Goal: Information Seeking & Learning: Learn about a topic

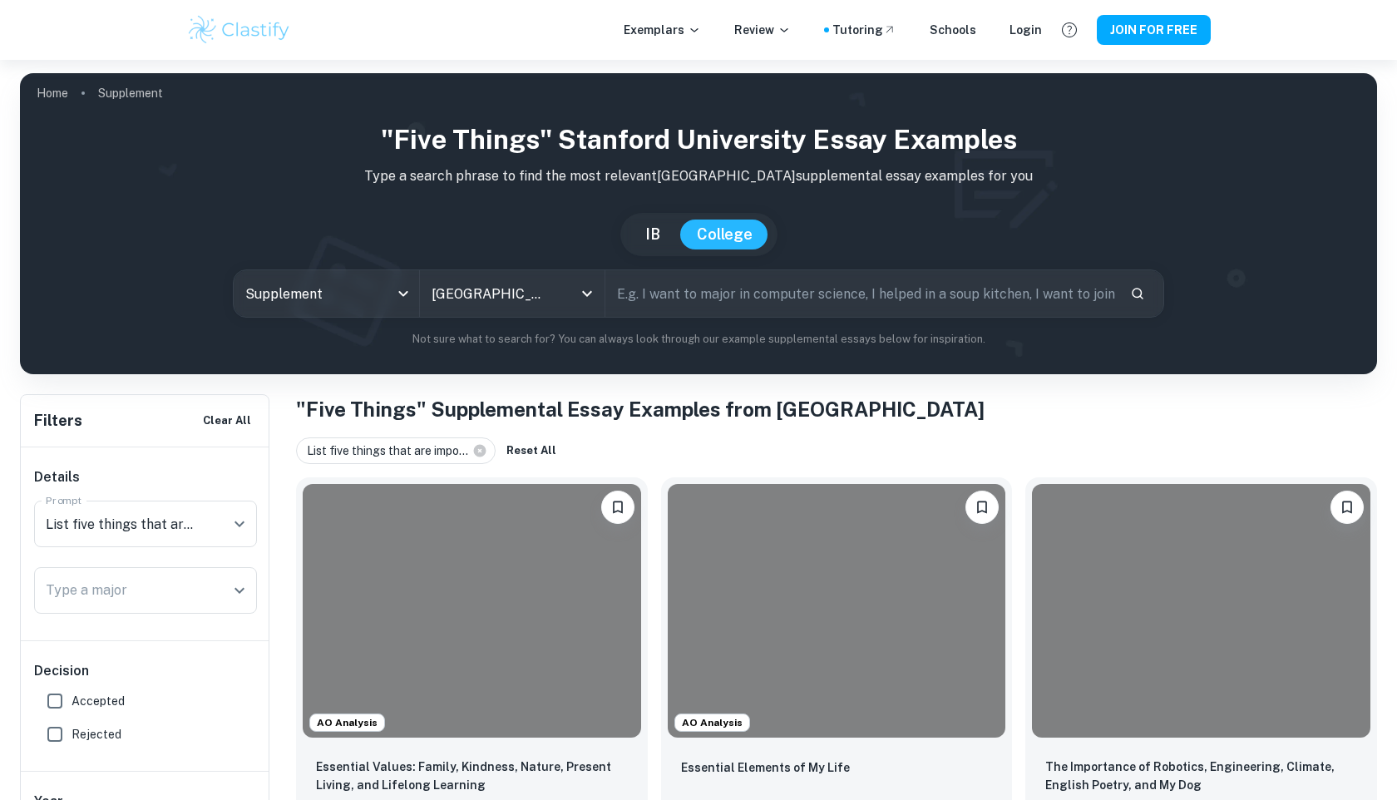
scroll to position [128, 0]
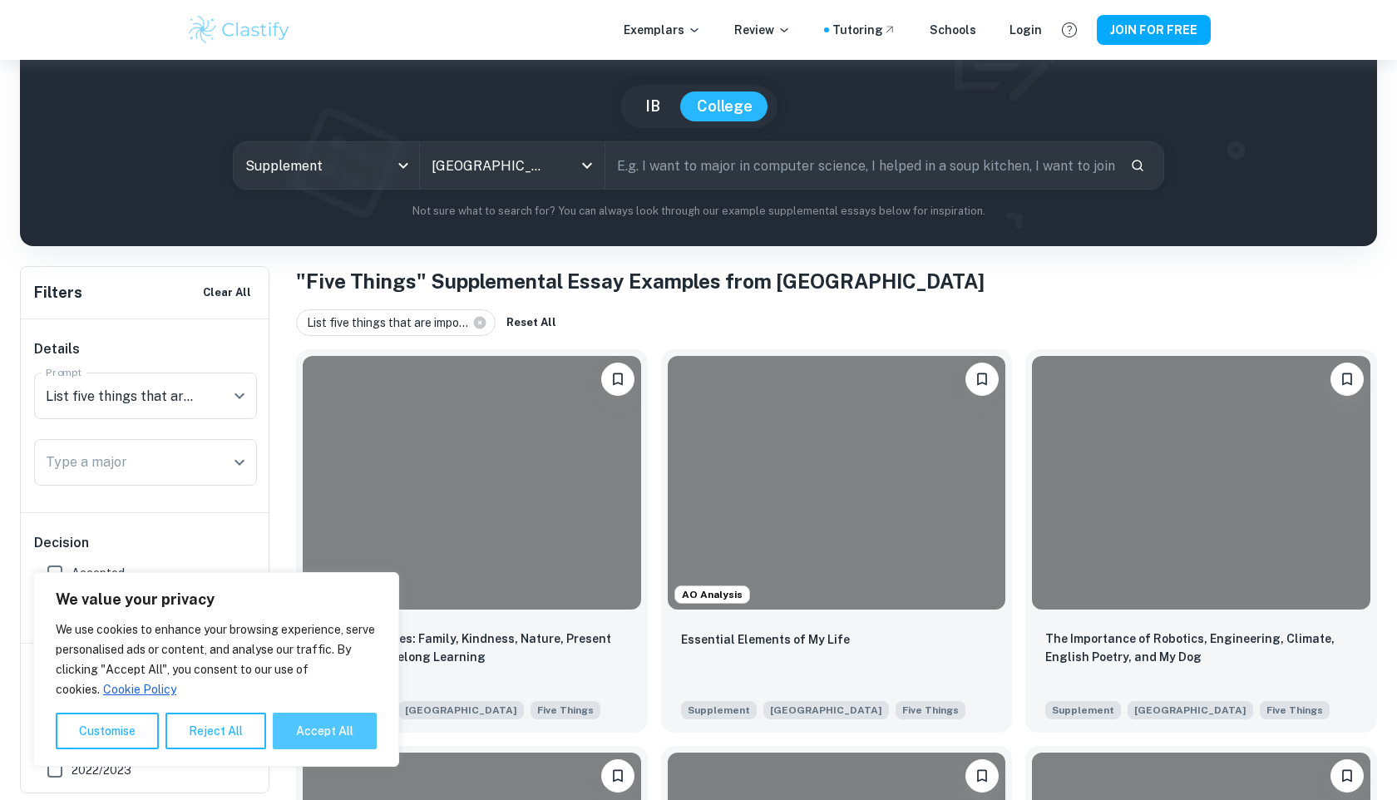
click at [353, 738] on button "Accept All" at bounding box center [325, 731] width 104 height 37
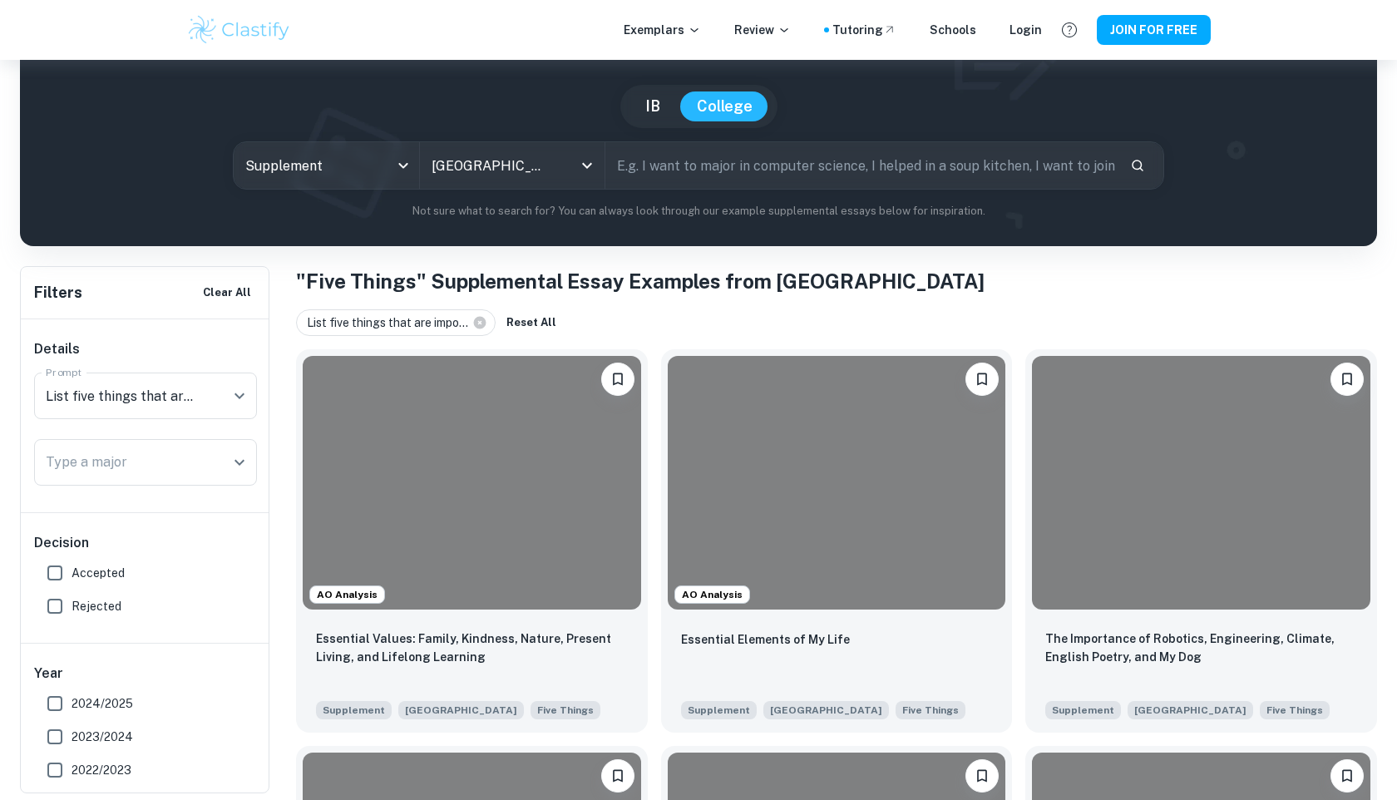
checkbox input "true"
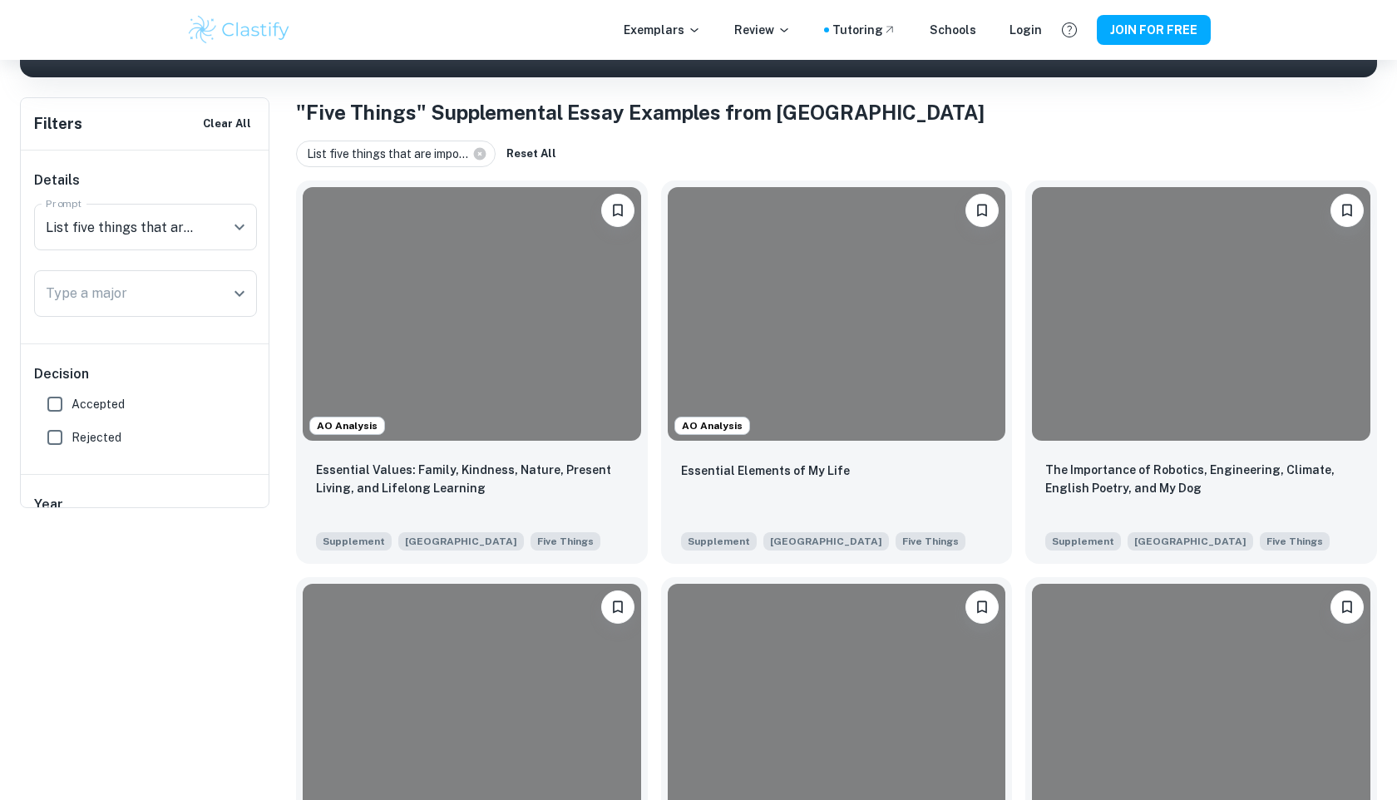
scroll to position [0, 0]
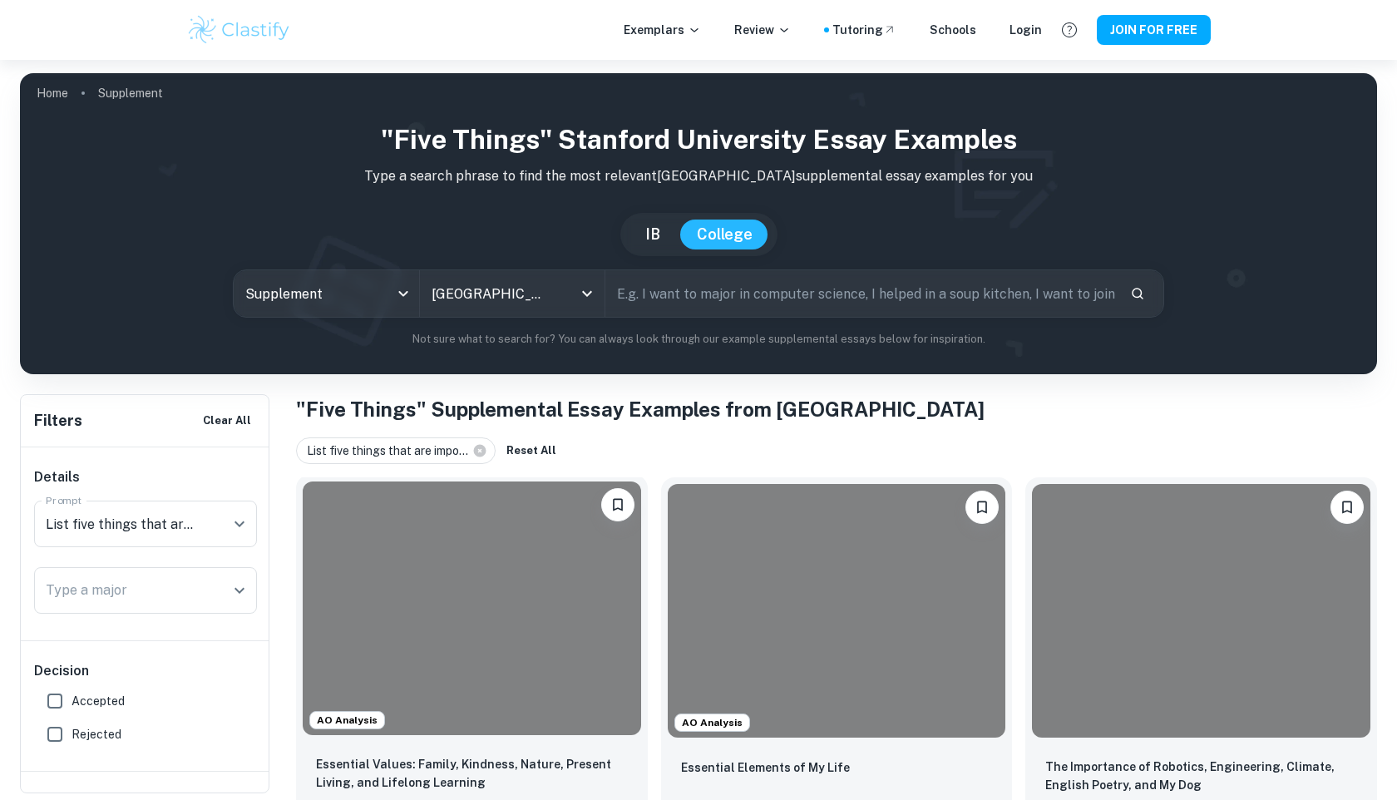
click at [543, 507] on div at bounding box center [472, 608] width 338 height 254
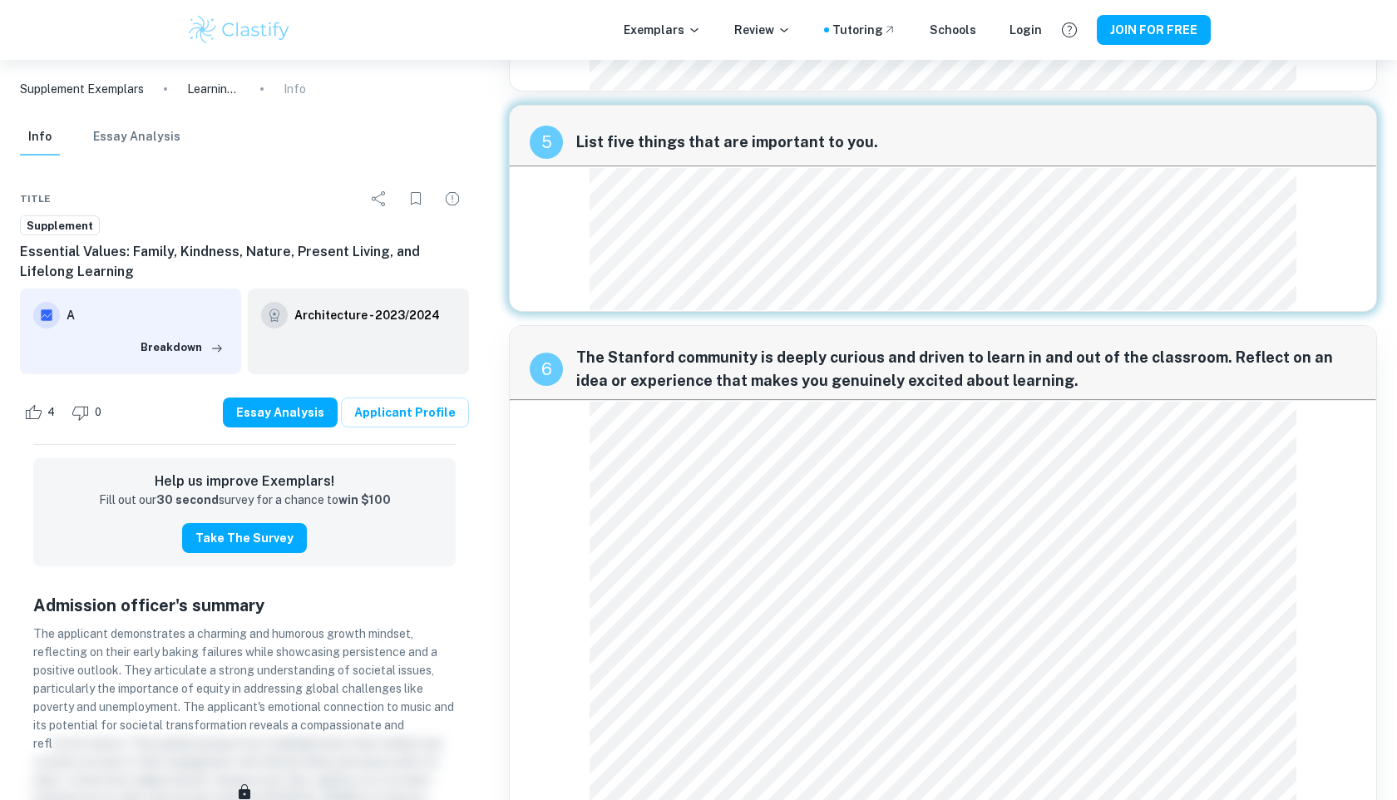
scroll to position [1127, 0]
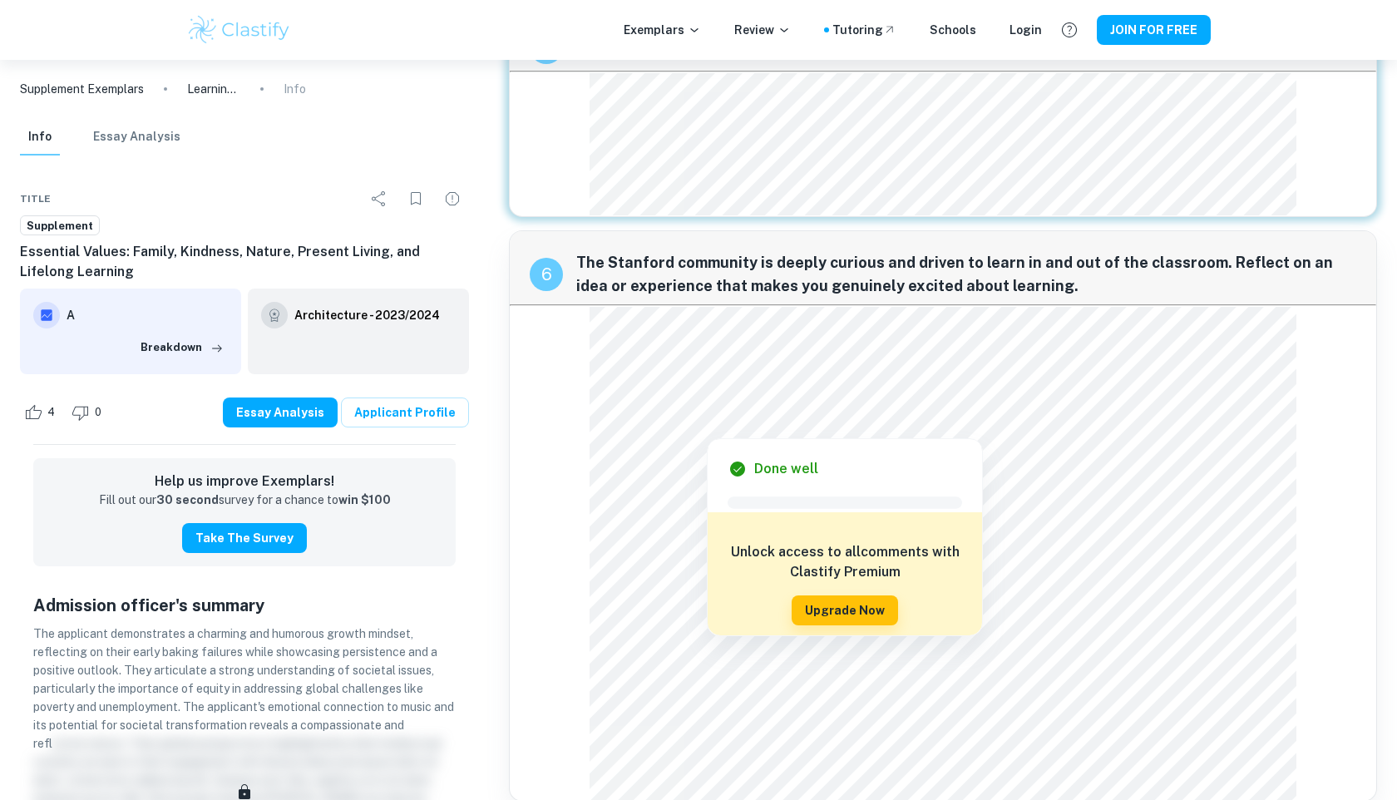
click at [662, 402] on div at bounding box center [945, 404] width 681 height 25
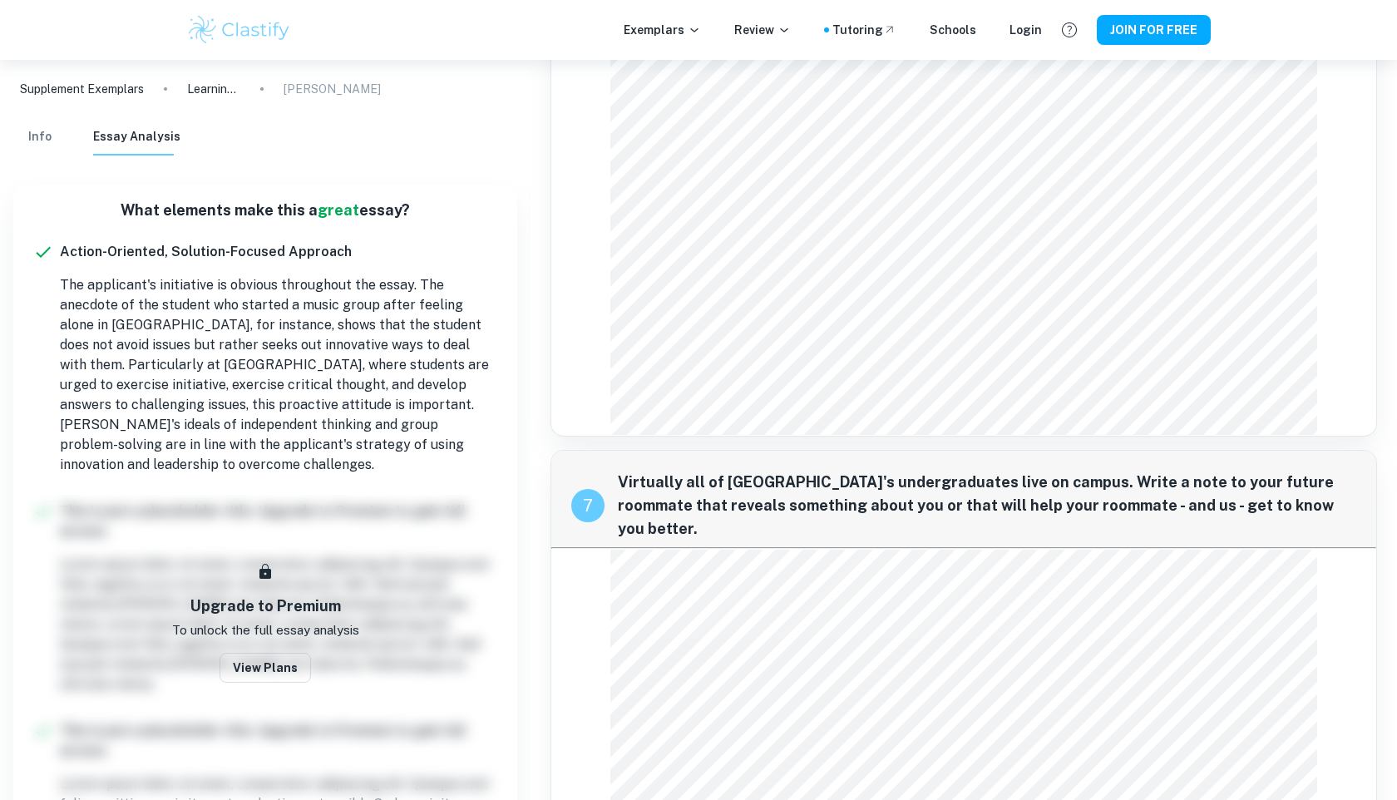
scroll to position [1522, 0]
